Goal: Information Seeking & Learning: Learn about a topic

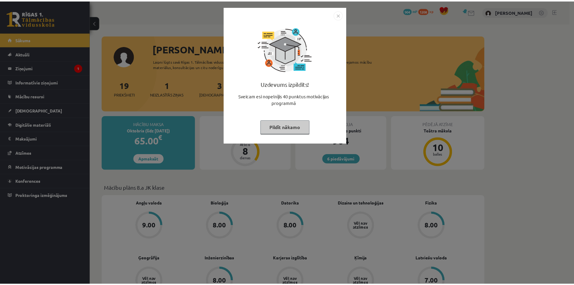
scroll to position [90, 0]
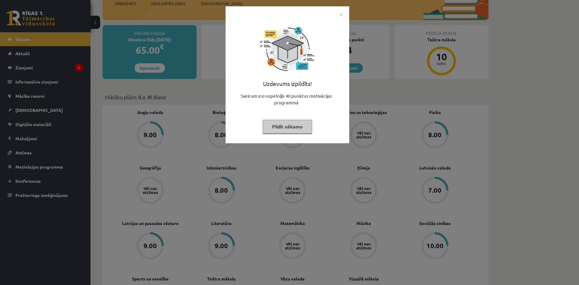
click at [289, 125] on button "Pildīt nākamo" at bounding box center [287, 127] width 49 height 14
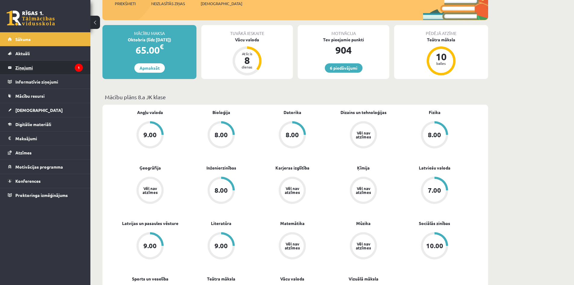
click at [69, 69] on legend "Ziņojumi 1" at bounding box center [49, 68] width 68 height 14
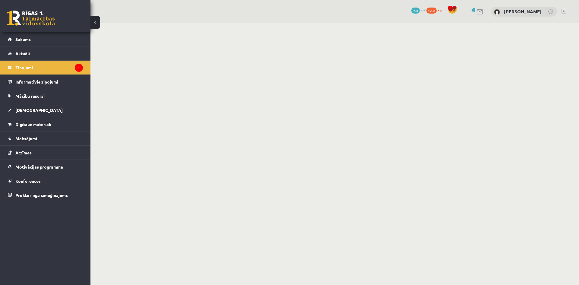
click at [32, 68] on legend "Ziņojumi 1" at bounding box center [49, 68] width 68 height 14
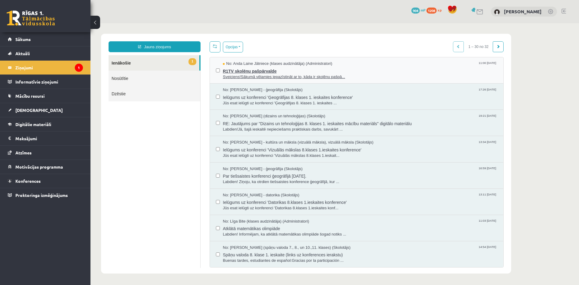
click at [367, 71] on span "R1TV skolēnu pašpārvalde" at bounding box center [360, 71] width 274 height 8
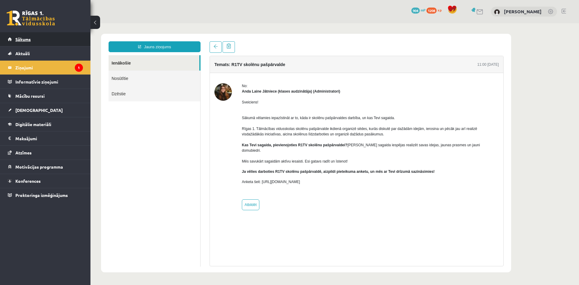
click at [22, 36] on link "Sākums" at bounding box center [45, 39] width 75 height 14
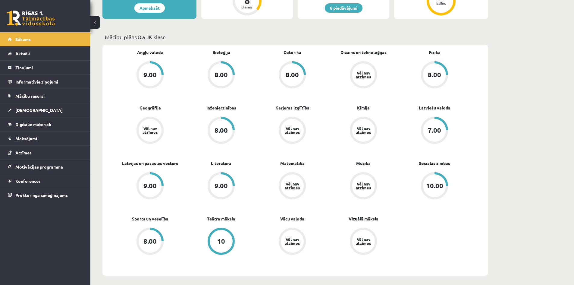
scroll to position [151, 0]
click at [31, 108] on span "[DEMOGRAPHIC_DATA]" at bounding box center [38, 109] width 47 height 5
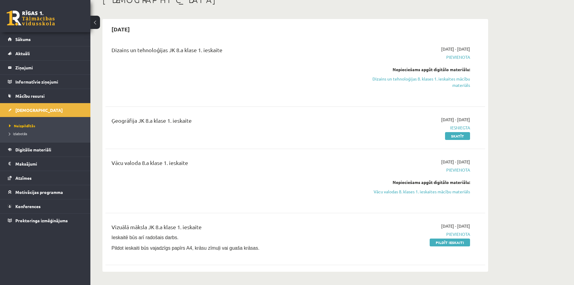
scroll to position [30, 0]
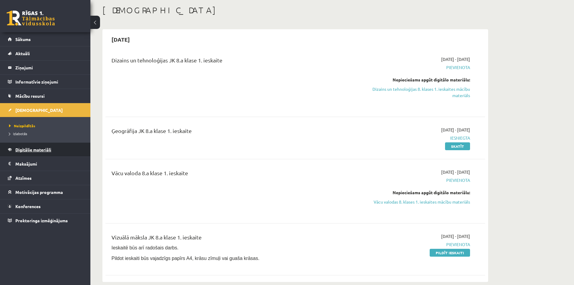
click at [28, 149] on span "Digitālie materiāli" at bounding box center [33, 149] width 36 height 5
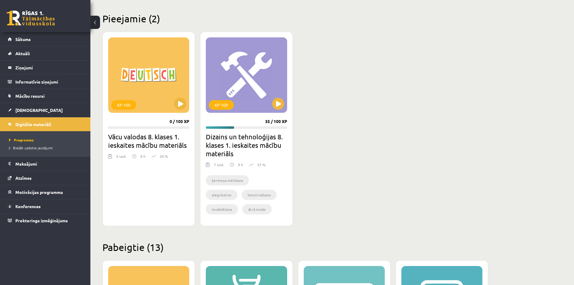
scroll to position [151, 0]
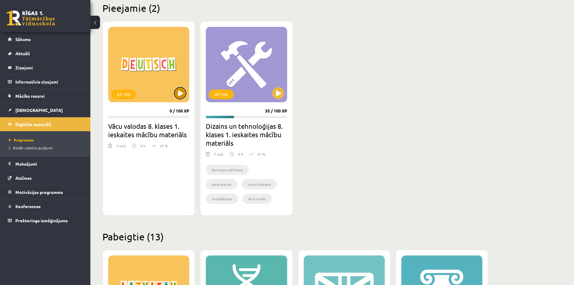
click at [178, 97] on button at bounding box center [180, 93] width 12 height 12
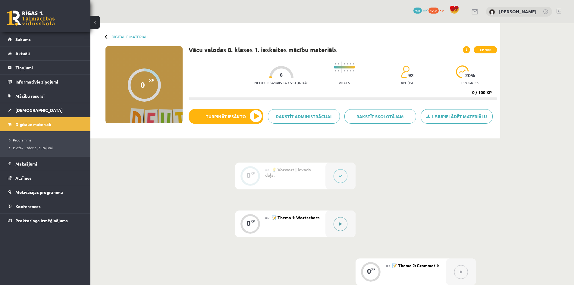
click at [339, 226] on button at bounding box center [341, 224] width 14 height 14
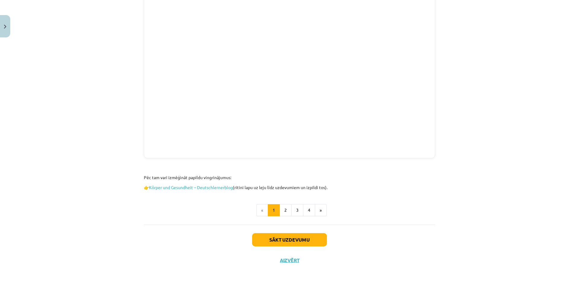
scroll to position [594, 0]
click at [288, 210] on button "2" at bounding box center [285, 210] width 12 height 12
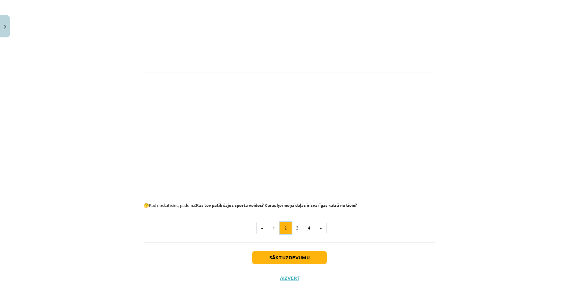
scroll to position [335, 0]
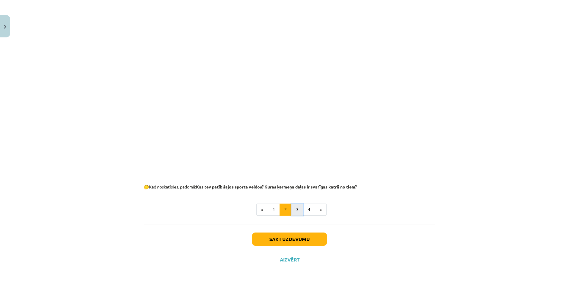
click at [298, 210] on button "3" at bounding box center [297, 210] width 12 height 12
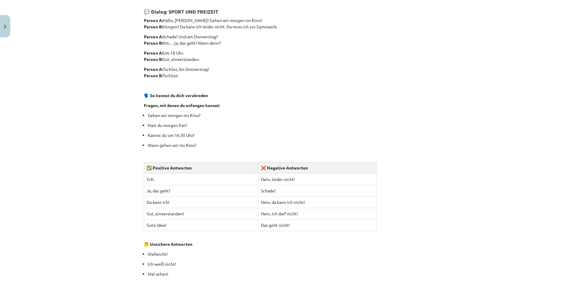
scroll to position [651, 0]
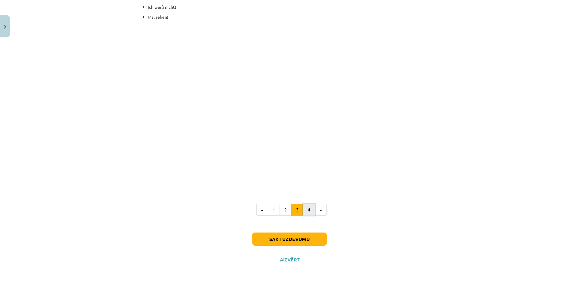
click at [310, 211] on button "4" at bounding box center [309, 210] width 12 height 12
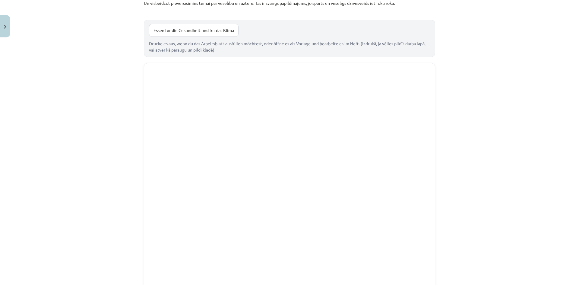
scroll to position [260, 0]
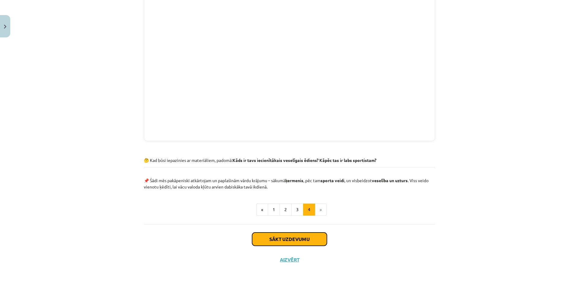
click at [320, 239] on button "Sākt uzdevumu" at bounding box center [289, 238] width 75 height 13
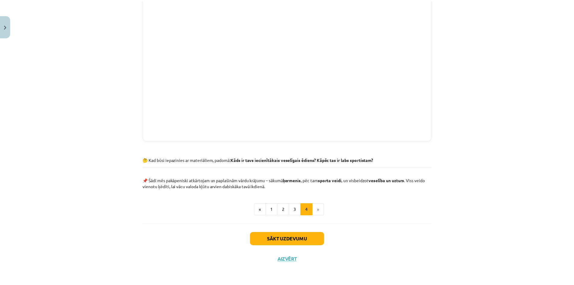
scroll to position [0, 0]
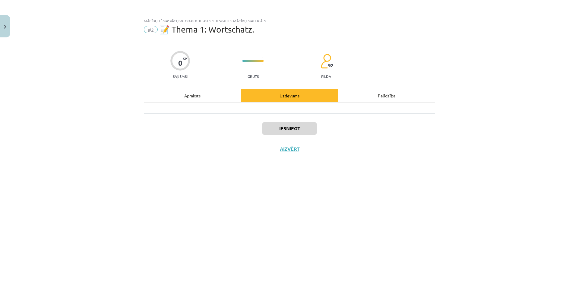
click at [272, 112] on div at bounding box center [289, 108] width 291 height 11
click at [202, 96] on div "Apraksts" at bounding box center [192, 96] width 97 height 14
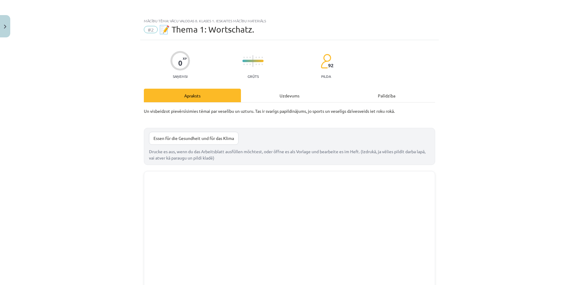
click at [295, 89] on div "Uzdevums" at bounding box center [289, 96] width 97 height 14
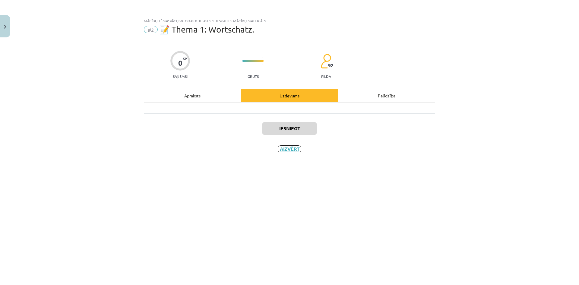
click at [288, 150] on button "Aizvērt" at bounding box center [289, 149] width 23 height 6
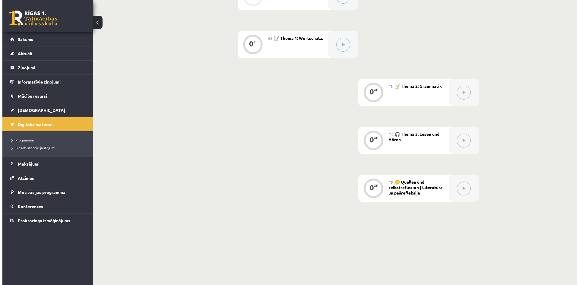
scroll to position [181, 0]
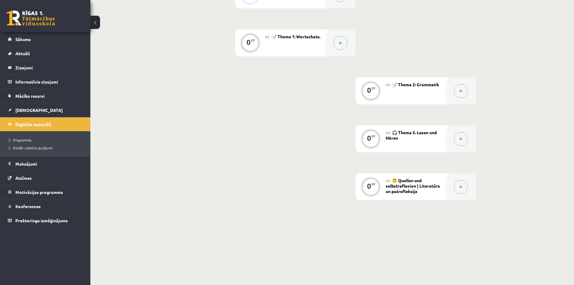
click at [465, 96] on button at bounding box center [461, 91] width 14 height 14
click at [341, 40] on button at bounding box center [341, 43] width 14 height 14
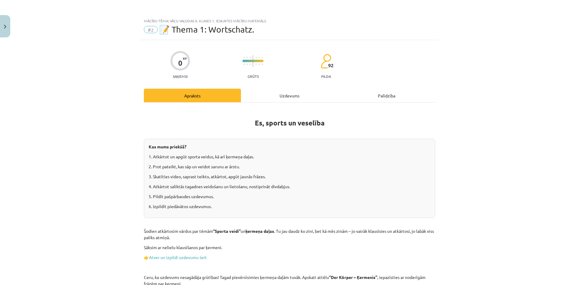
click at [301, 96] on div "Uzdevums" at bounding box center [289, 96] width 97 height 14
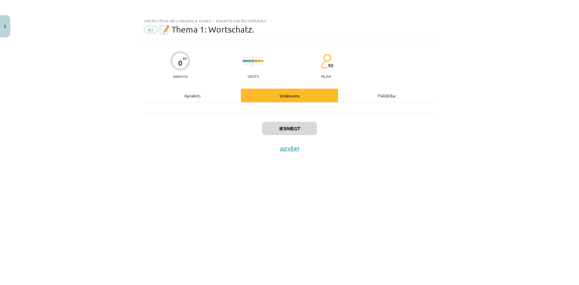
click at [219, 109] on div at bounding box center [289, 108] width 291 height 11
click at [204, 93] on div "Apraksts" at bounding box center [192, 96] width 97 height 14
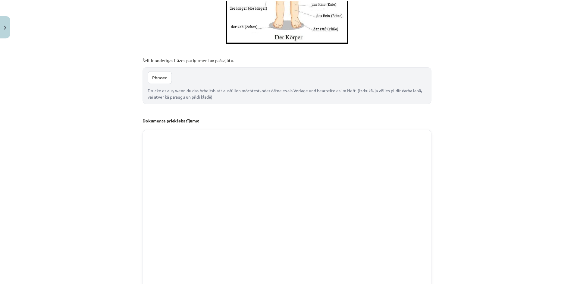
scroll to position [594, 0]
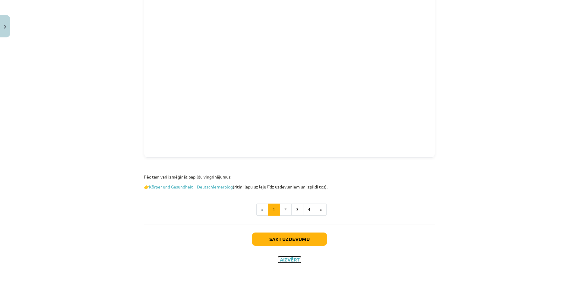
click at [280, 262] on button "Aizvērt" at bounding box center [289, 260] width 23 height 6
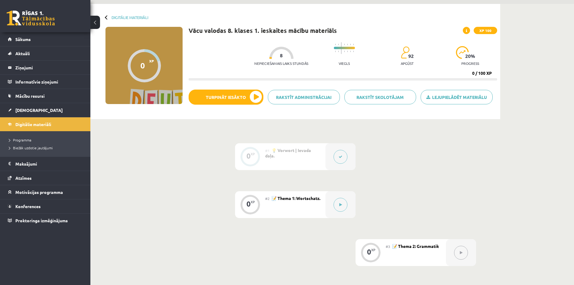
scroll to position [0, 0]
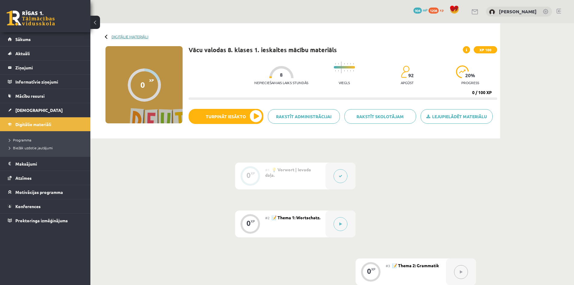
click at [133, 38] on link "Digitālie materiāli" at bounding box center [130, 36] width 37 height 5
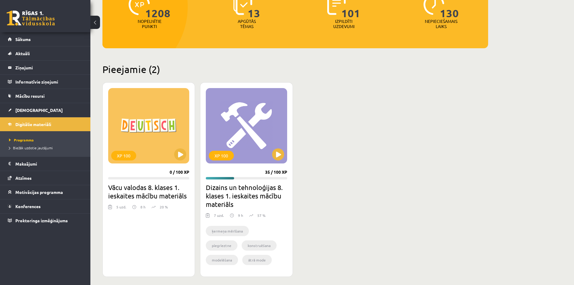
scroll to position [90, 0]
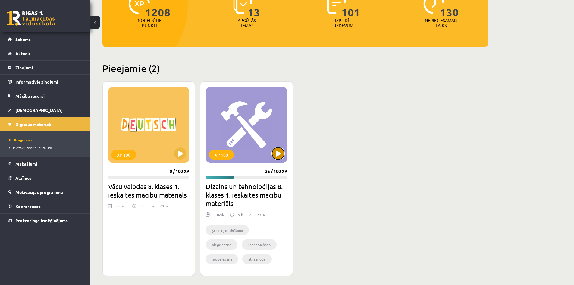
click at [278, 151] on button at bounding box center [278, 153] width 12 height 12
